Goal: Task Accomplishment & Management: Use online tool/utility

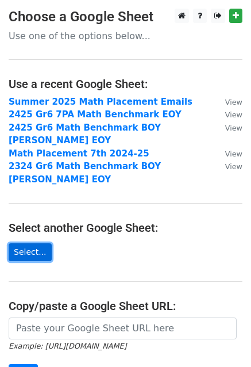
click at [32, 243] on link "Select..." at bounding box center [30, 252] width 43 height 18
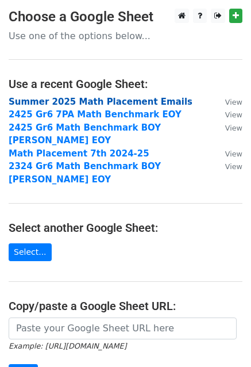
click at [104, 101] on strong "Summer 2025 Math Placement Emails" at bounding box center [101, 102] width 184 height 10
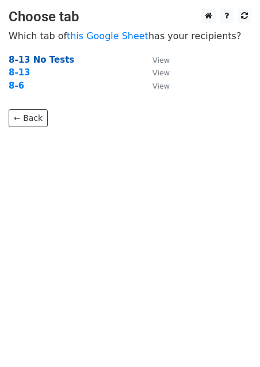
click at [59, 59] on strong "8-13 No Tests" at bounding box center [41, 60] width 65 height 10
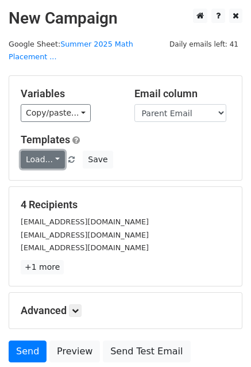
click at [48, 151] on link "Load..." at bounding box center [43, 160] width 44 height 18
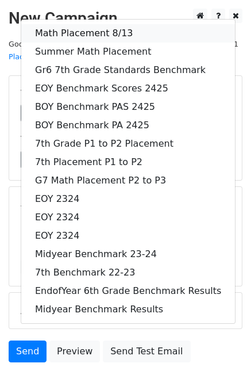
click at [56, 24] on link "Math Placement 8/13" at bounding box center [128, 33] width 214 height 18
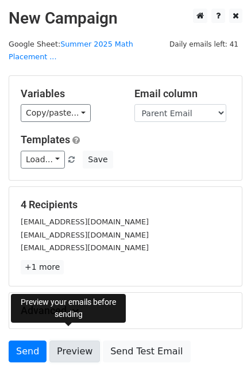
click at [59, 340] on link "Preview" at bounding box center [74, 351] width 51 height 22
